Goal: Download file/media

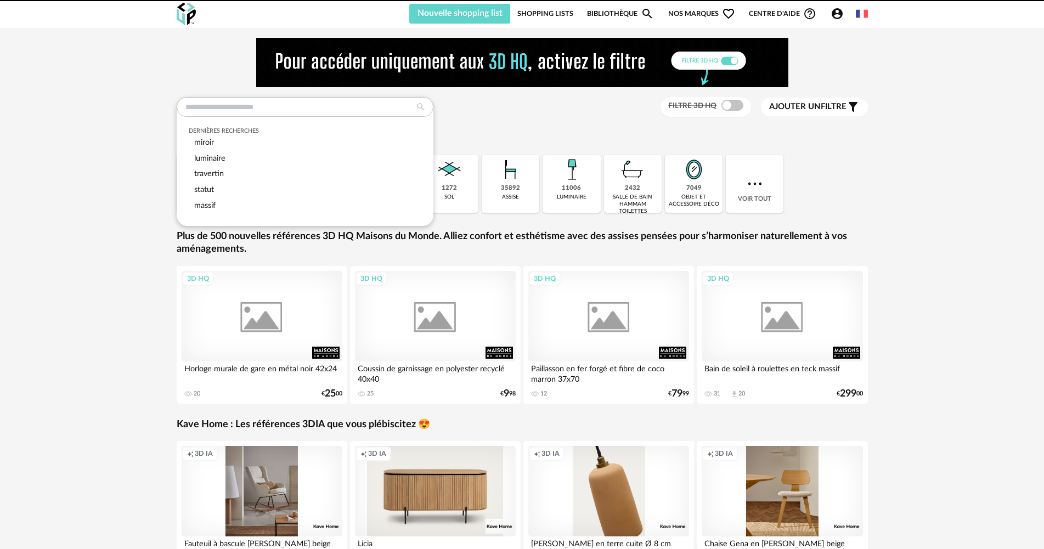
click at [273, 108] on input "text" at bounding box center [305, 107] width 257 height 20
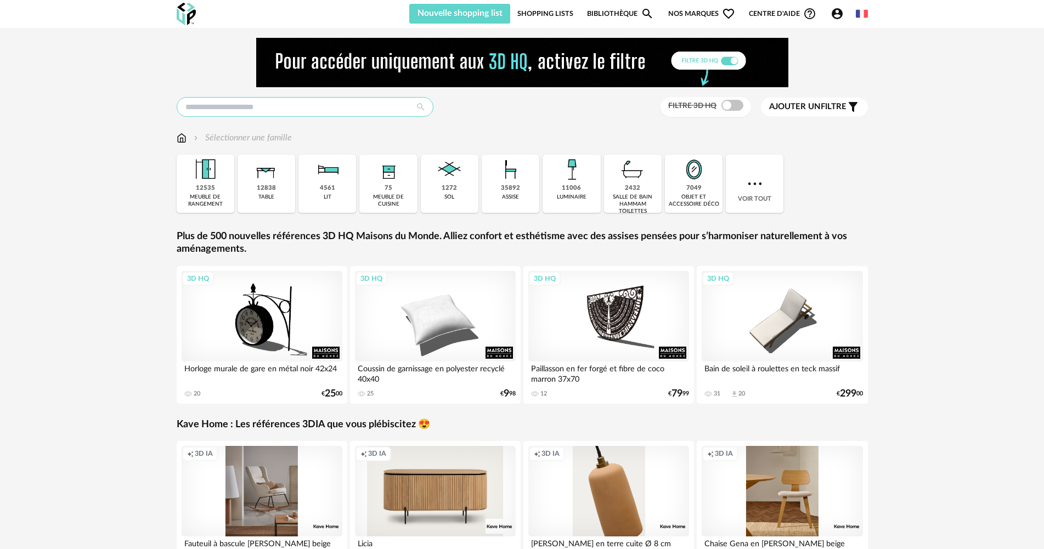
drag, startPoint x: 0, startPoint y: 0, endPoint x: 343, endPoint y: 117, distance: 362.9
click at [298, 106] on input "text" at bounding box center [305, 107] width 257 height 20
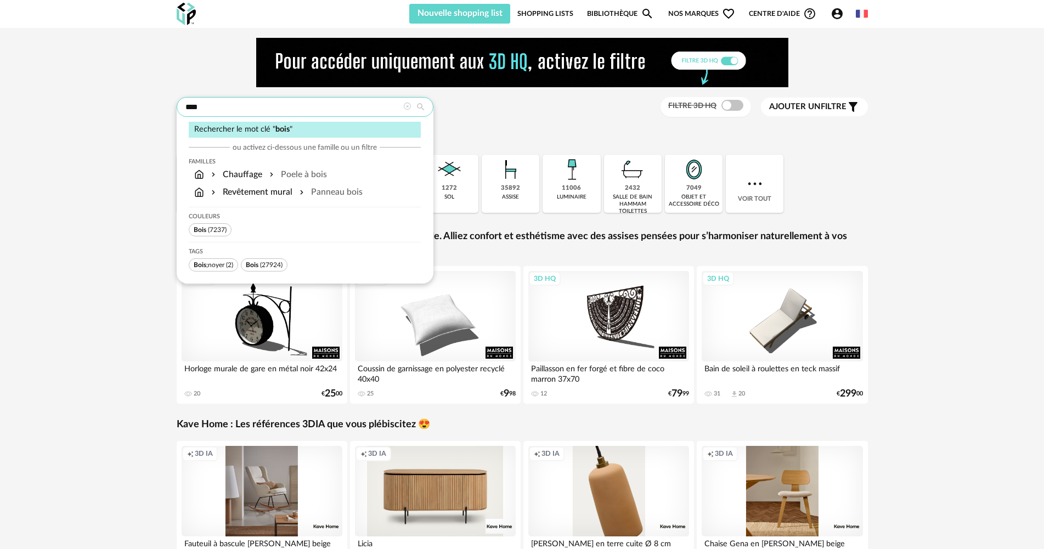
type input "****"
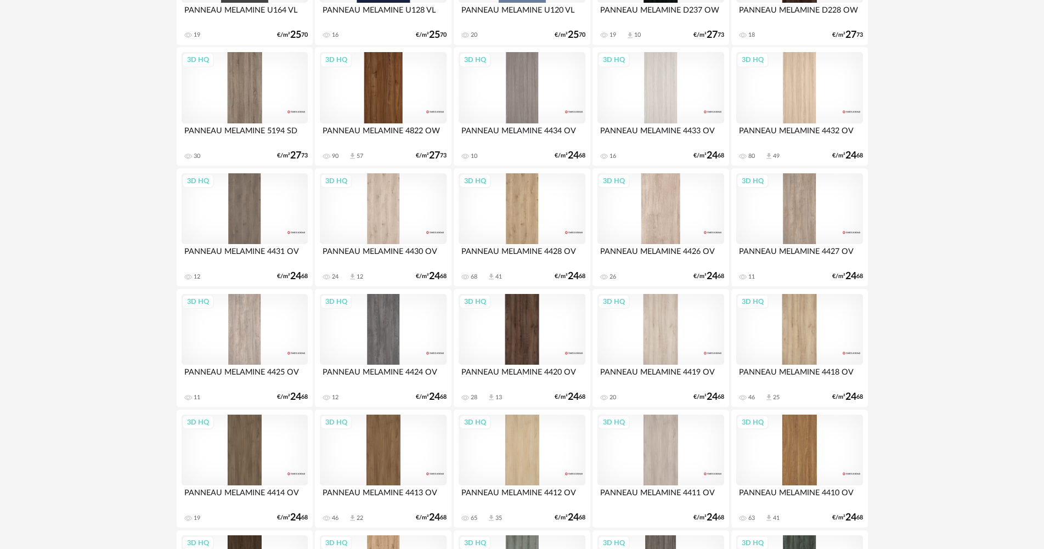
scroll to position [439, 0]
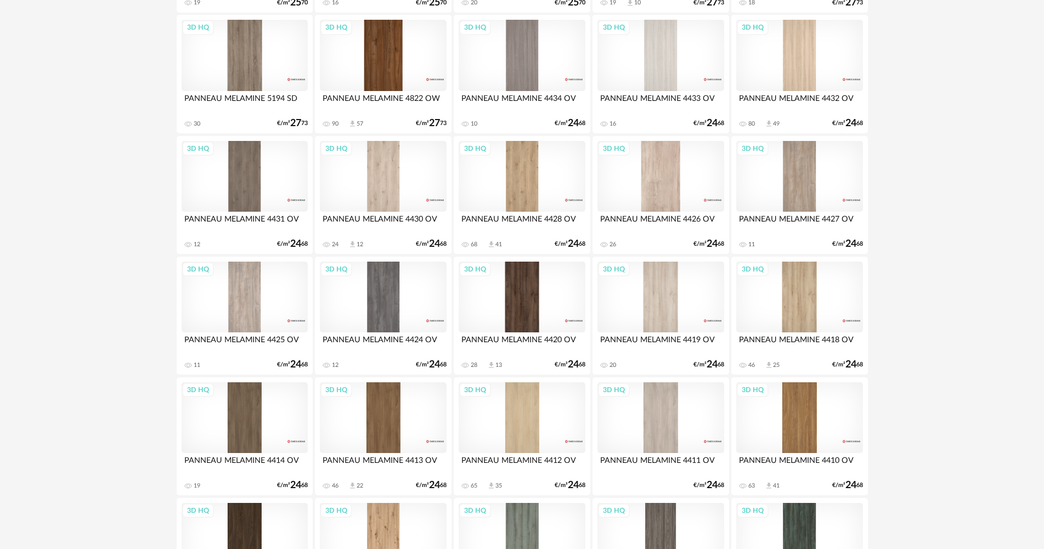
click at [517, 284] on div "3D HQ" at bounding box center [522, 297] width 126 height 71
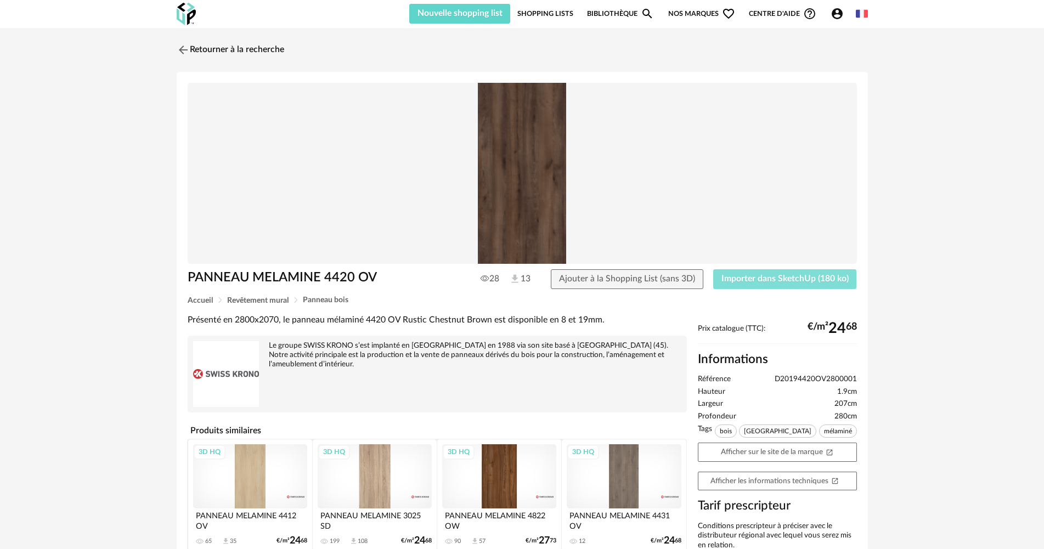
click at [765, 287] on button "Importer dans SketchUp (180 ko)" at bounding box center [785, 279] width 144 height 20
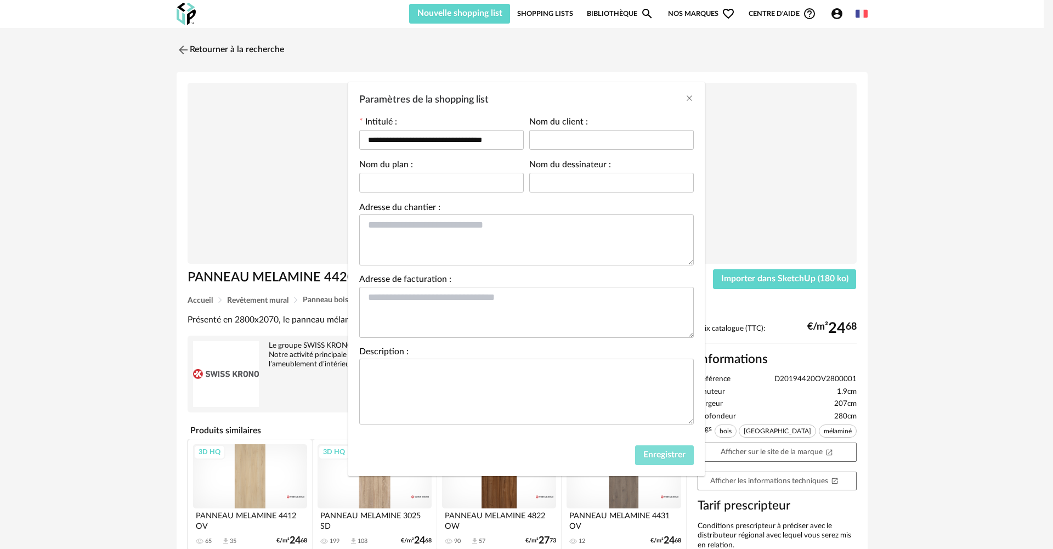
click at [658, 460] on button "Enregistrer" at bounding box center [664, 455] width 59 height 20
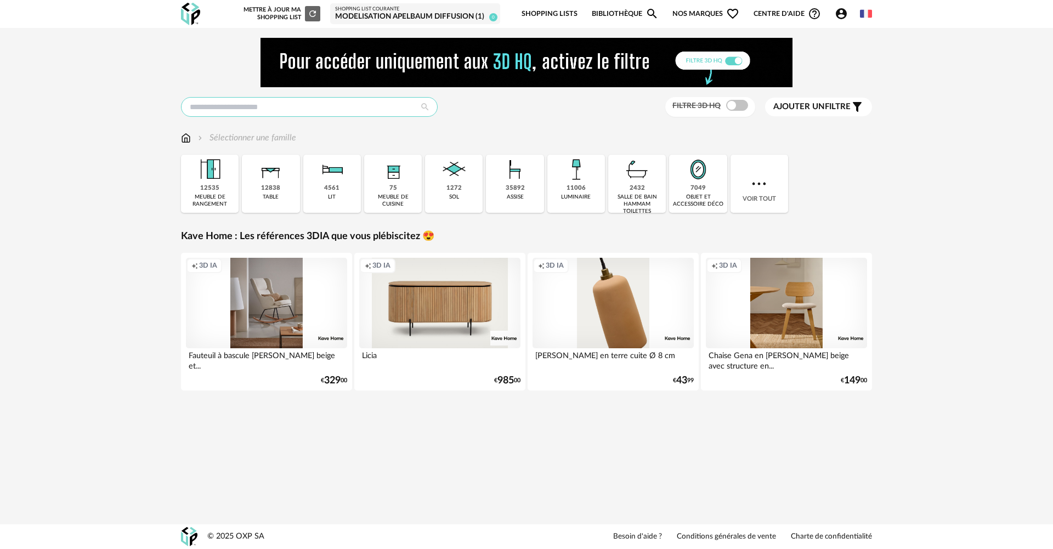
click at [398, 109] on input "text" at bounding box center [309, 107] width 257 height 20
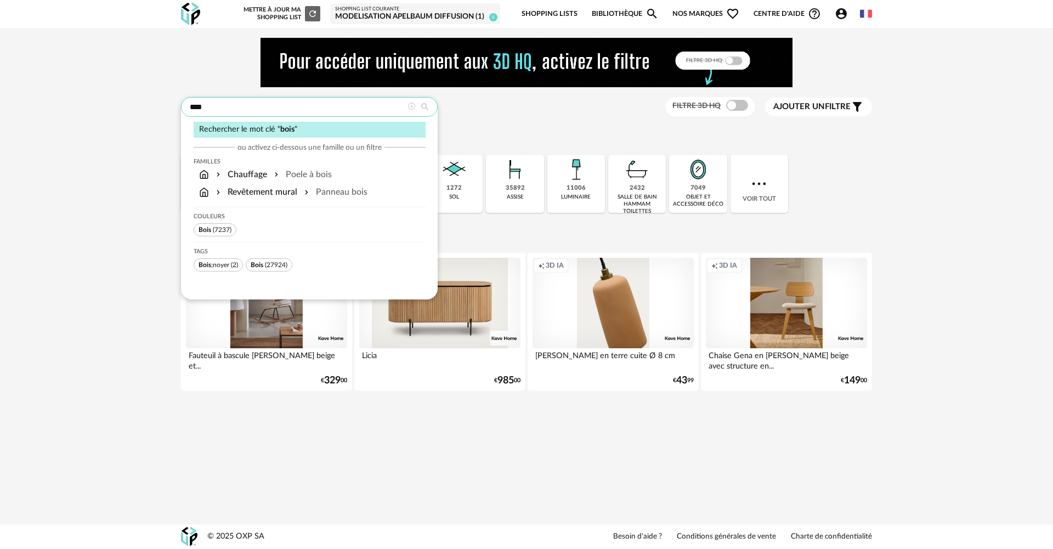
type input "****"
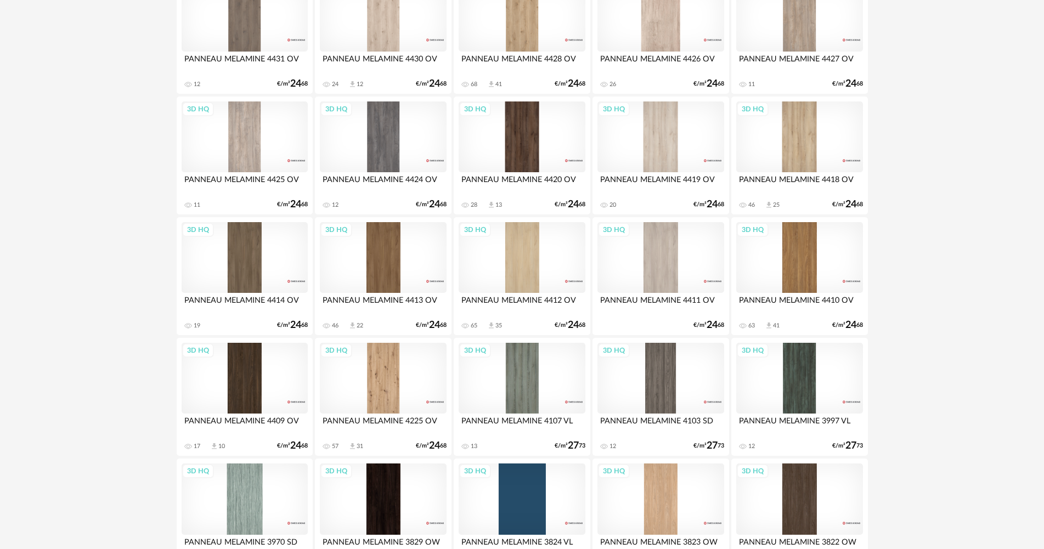
scroll to position [603, 0]
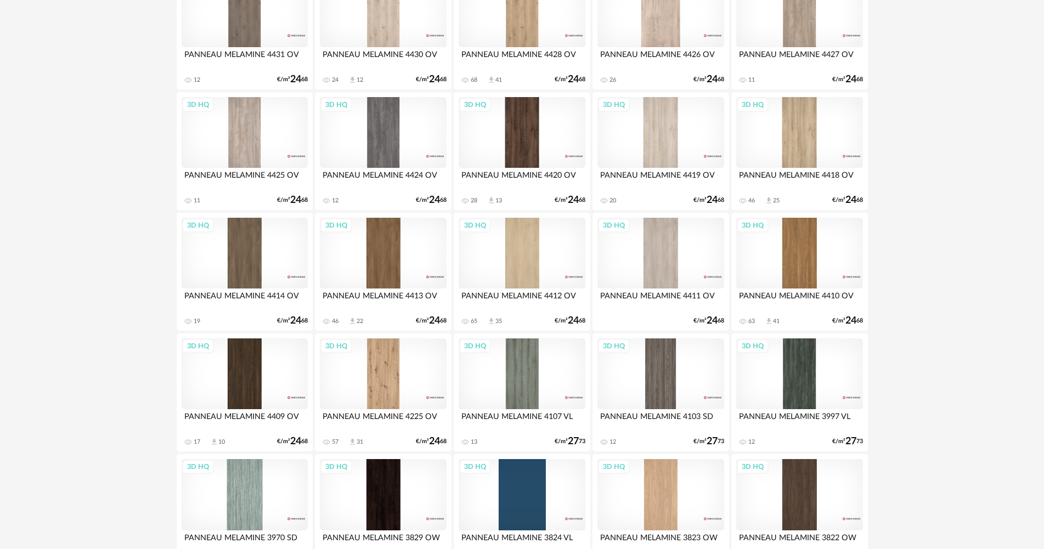
click at [381, 273] on div "3D HQ" at bounding box center [383, 253] width 126 height 71
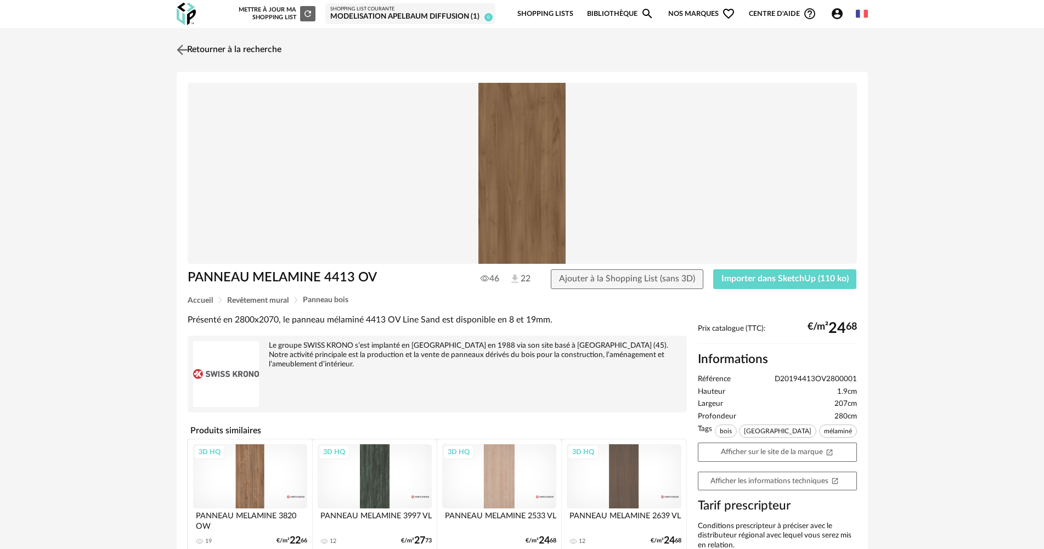
click at [236, 49] on link "Retourner à la recherche" at bounding box center [228, 50] width 108 height 24
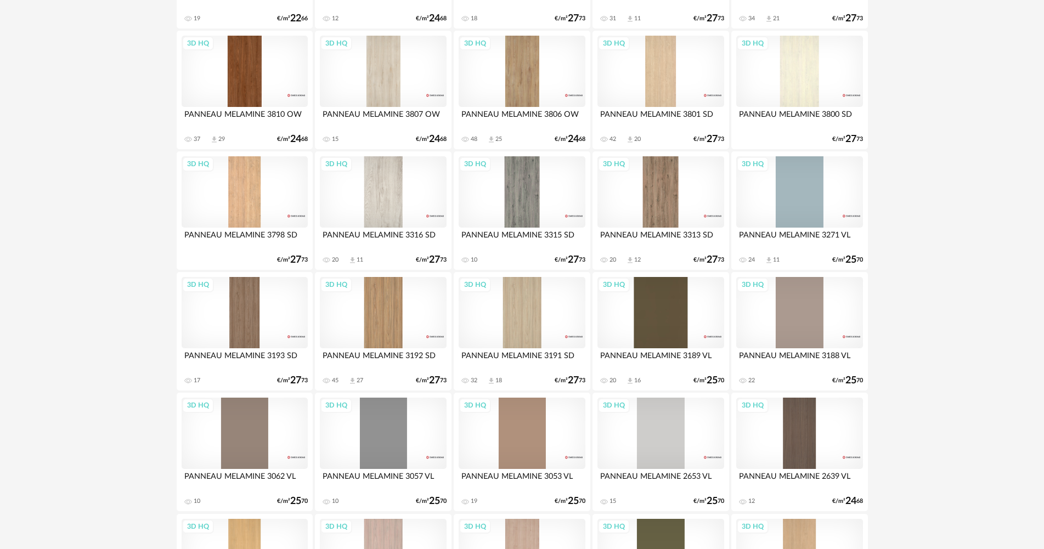
scroll to position [1262, 0]
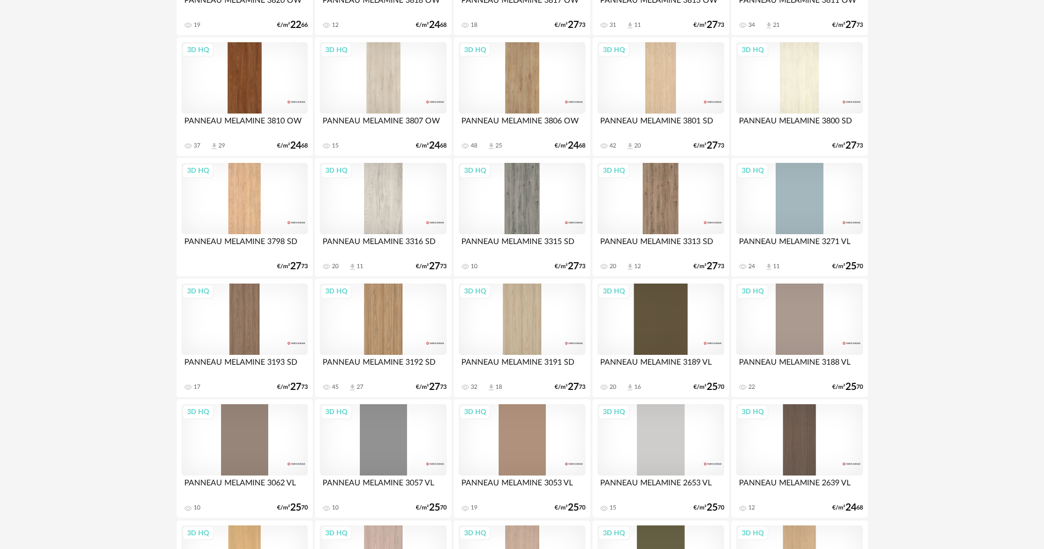
click at [654, 214] on div "3D HQ" at bounding box center [660, 198] width 126 height 71
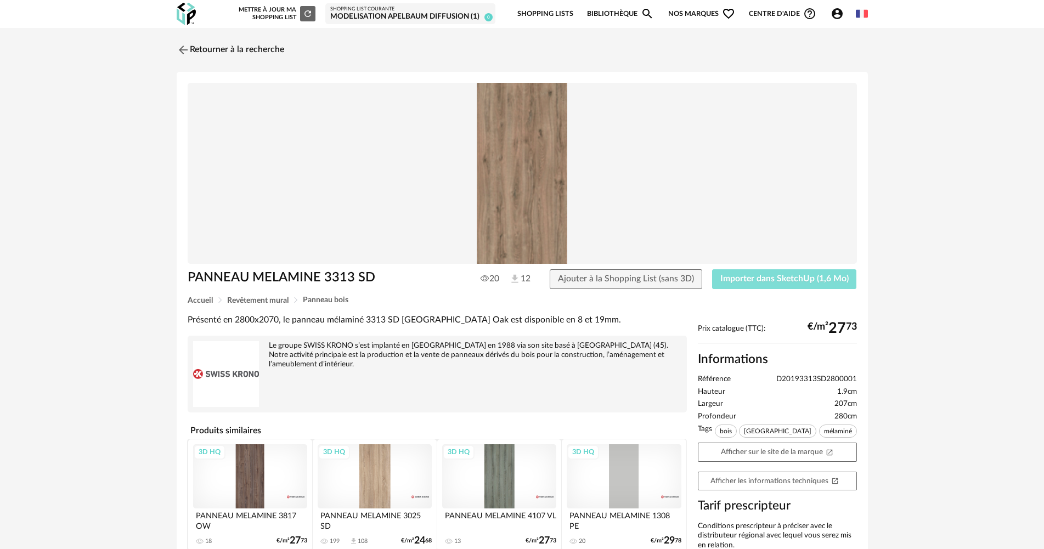
click at [740, 278] on span "Importer dans SketchUp (1,6 Mo)" at bounding box center [784, 278] width 128 height 9
